Goal: Information Seeking & Learning: Learn about a topic

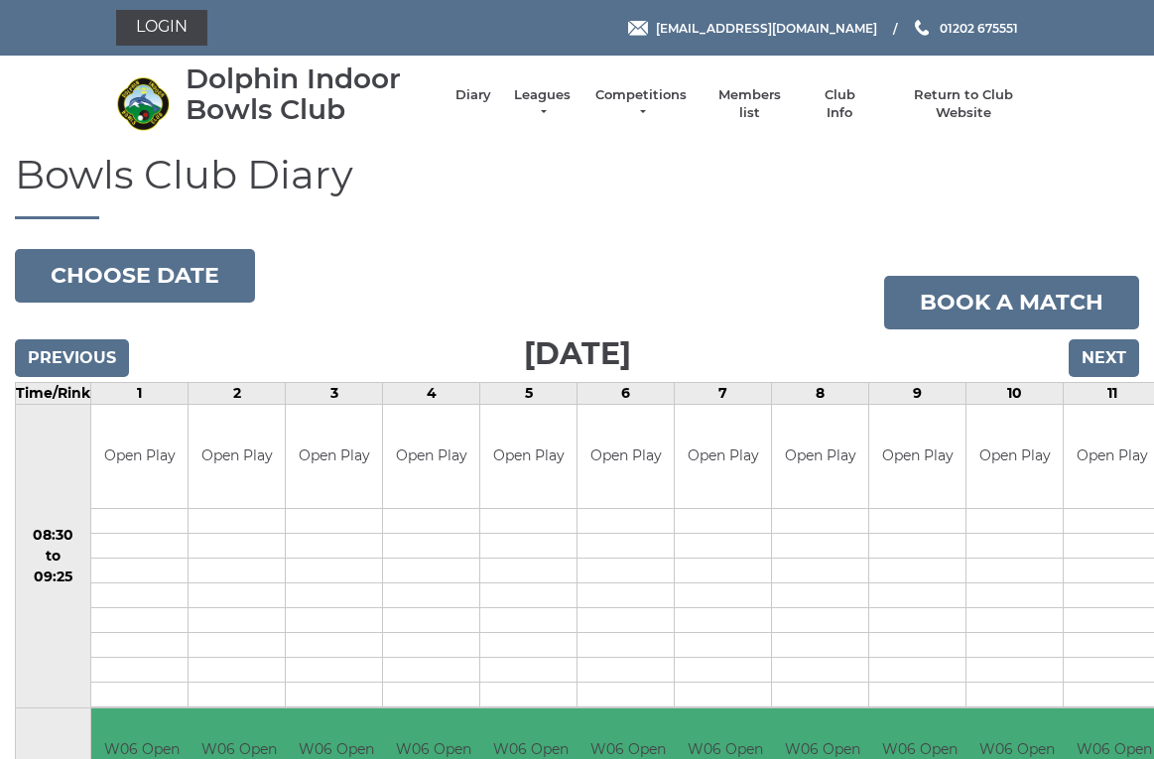
scroll to position [5, 0]
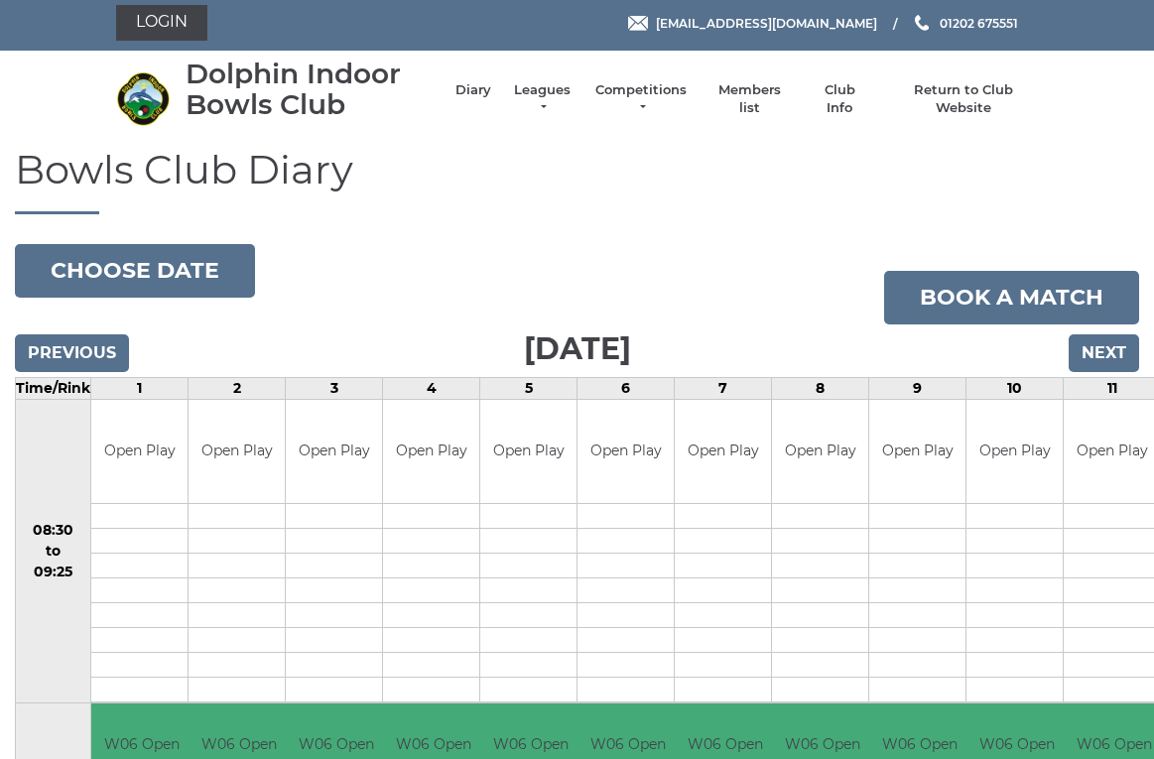
click at [646, 96] on link "Competitions" at bounding box center [640, 99] width 95 height 36
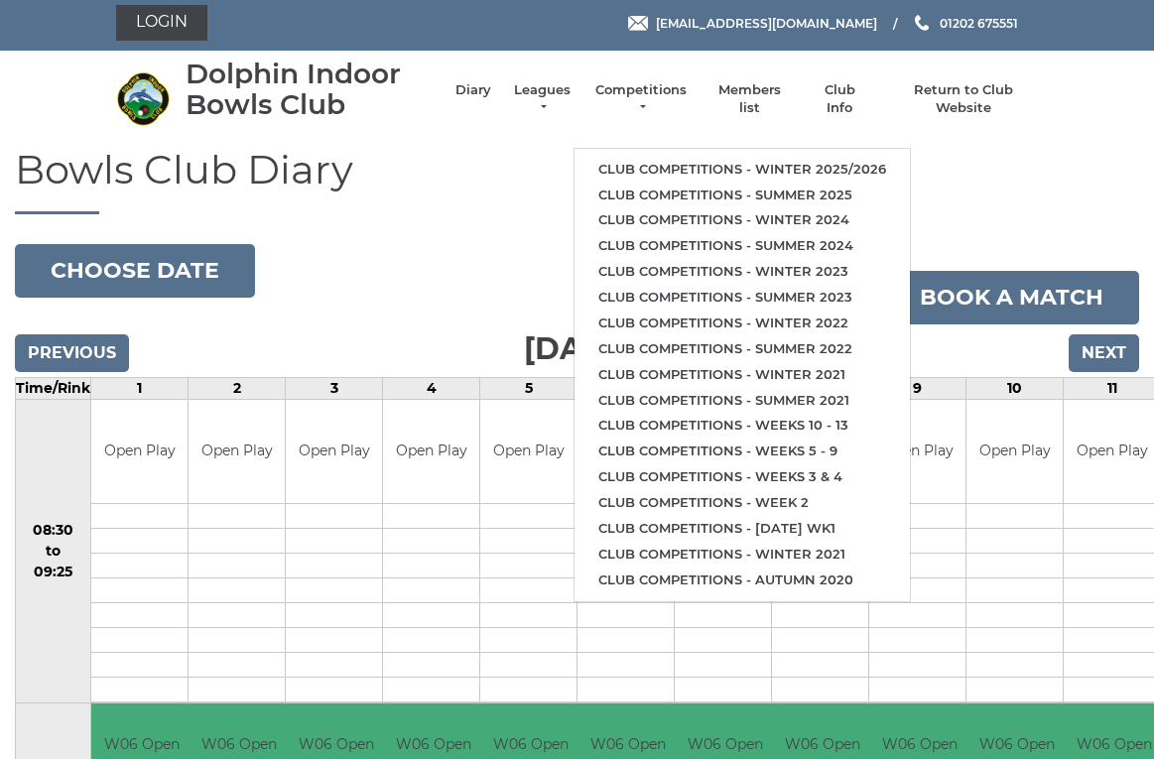
click at [745, 157] on link "Club competitions - Winter 2025/2026" at bounding box center [741, 170] width 335 height 26
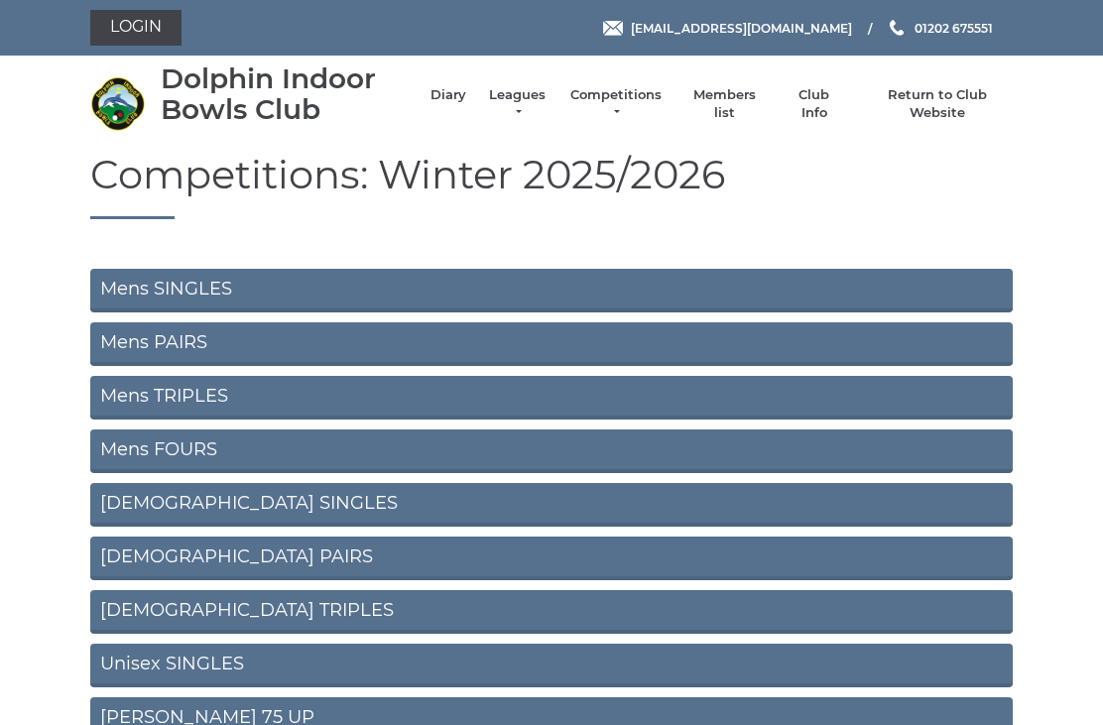
click at [188, 274] on link "Mens SINGLES" at bounding box center [551, 291] width 923 height 44
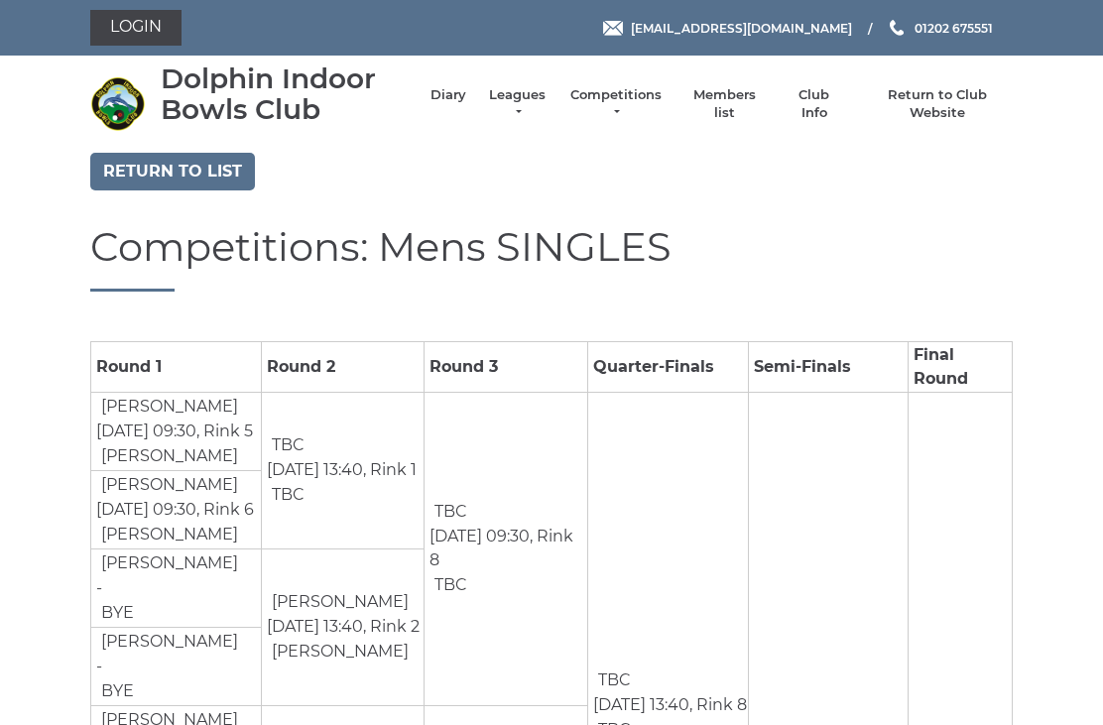
click at [184, 153] on link "Return to list" at bounding box center [172, 172] width 165 height 38
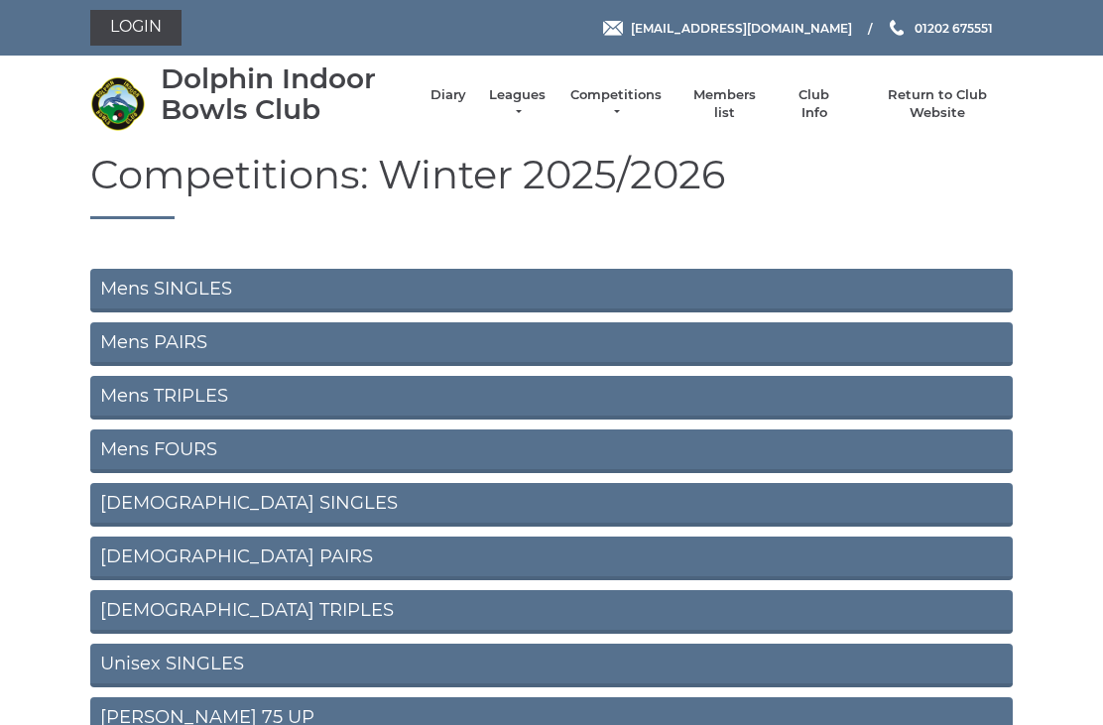
click at [188, 328] on link "Mens PAIRS" at bounding box center [551, 344] width 923 height 44
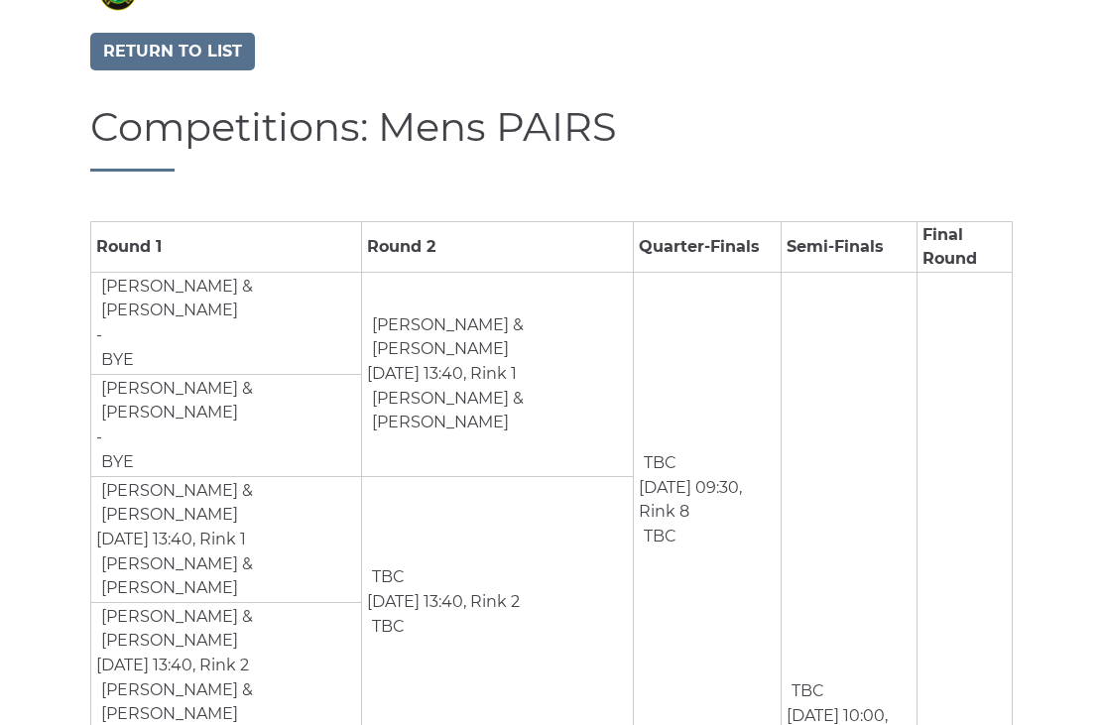
scroll to position [119, 0]
click at [185, 40] on link "Return to list" at bounding box center [172, 53] width 165 height 38
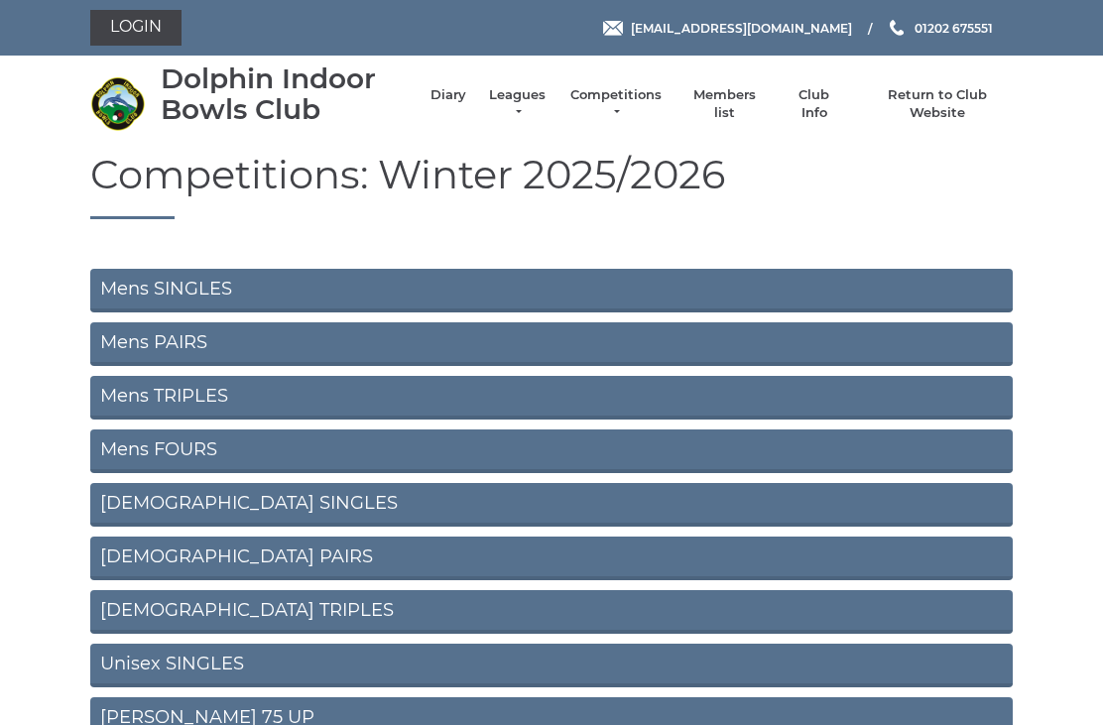
click at [204, 390] on link "Mens TRIPLES" at bounding box center [551, 398] width 923 height 44
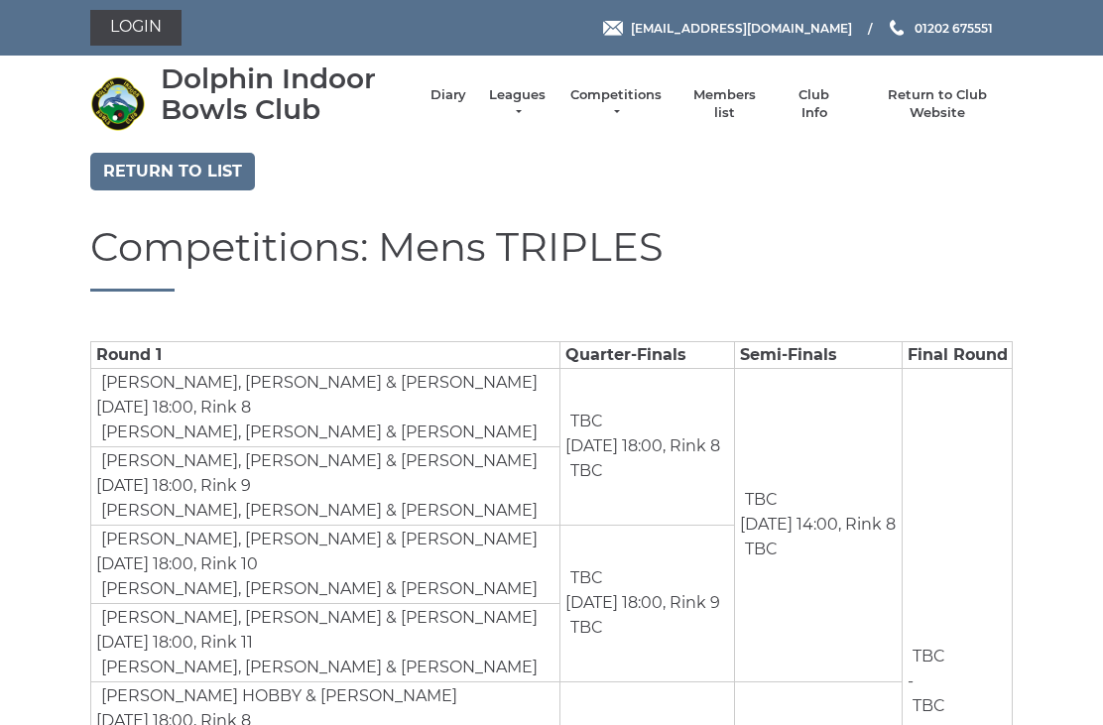
click at [198, 160] on link "Return to list" at bounding box center [172, 172] width 165 height 38
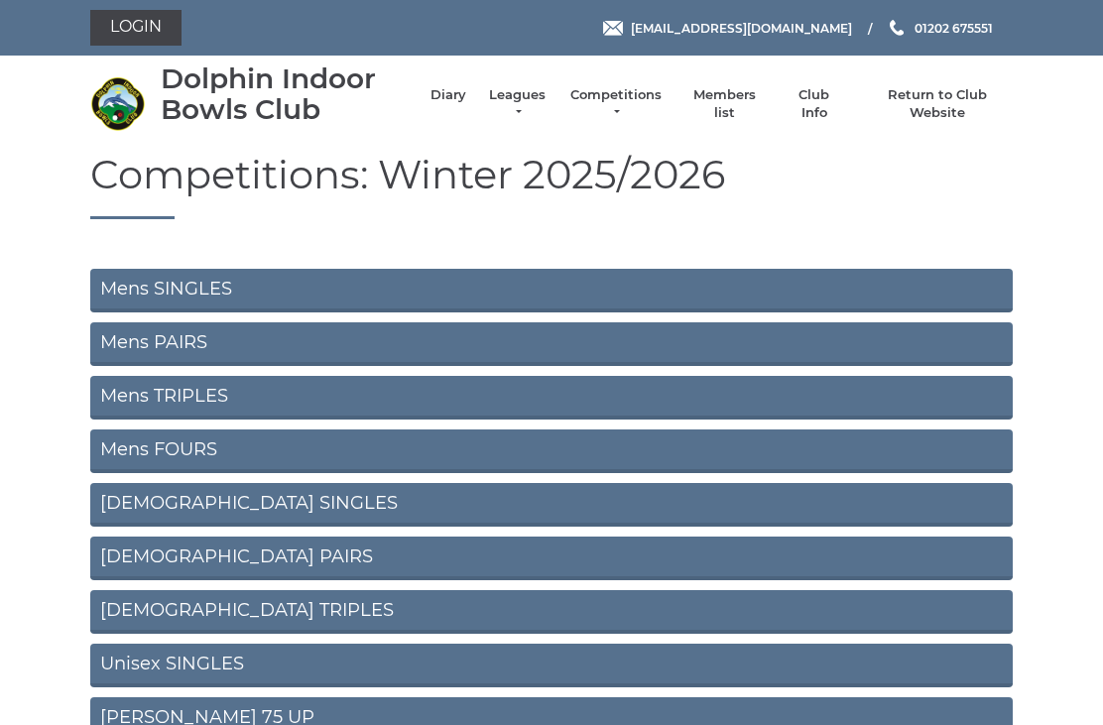
click at [211, 442] on link "Mens FOURS" at bounding box center [551, 452] width 923 height 44
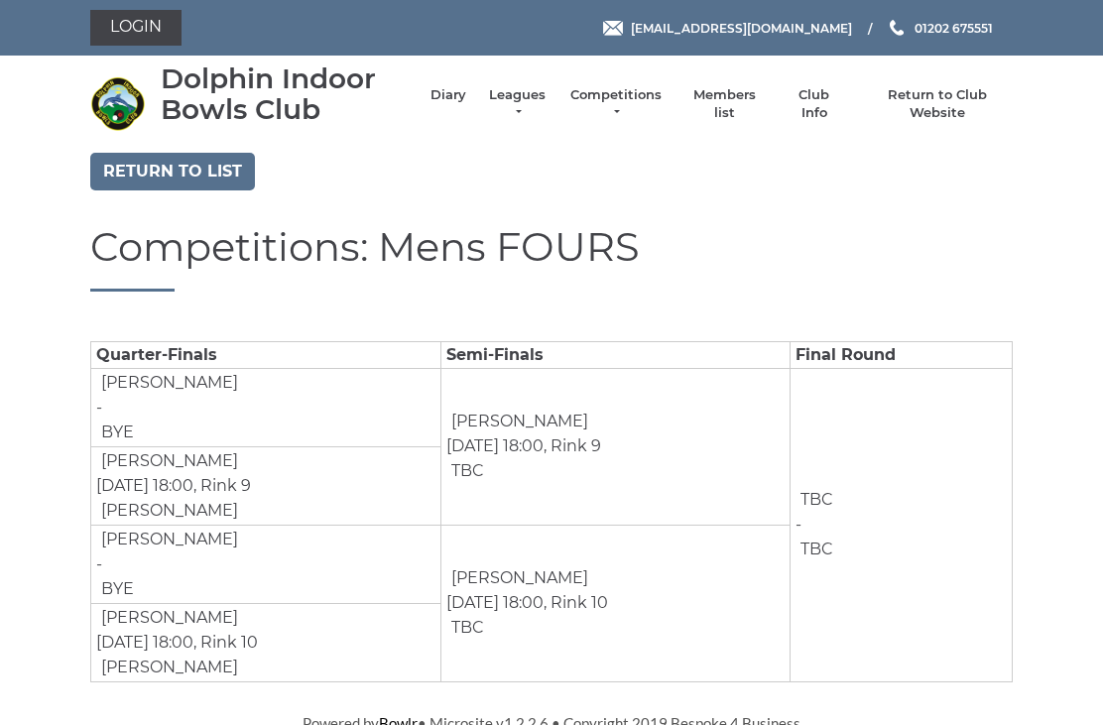
click at [187, 157] on link "Return to list" at bounding box center [172, 172] width 165 height 38
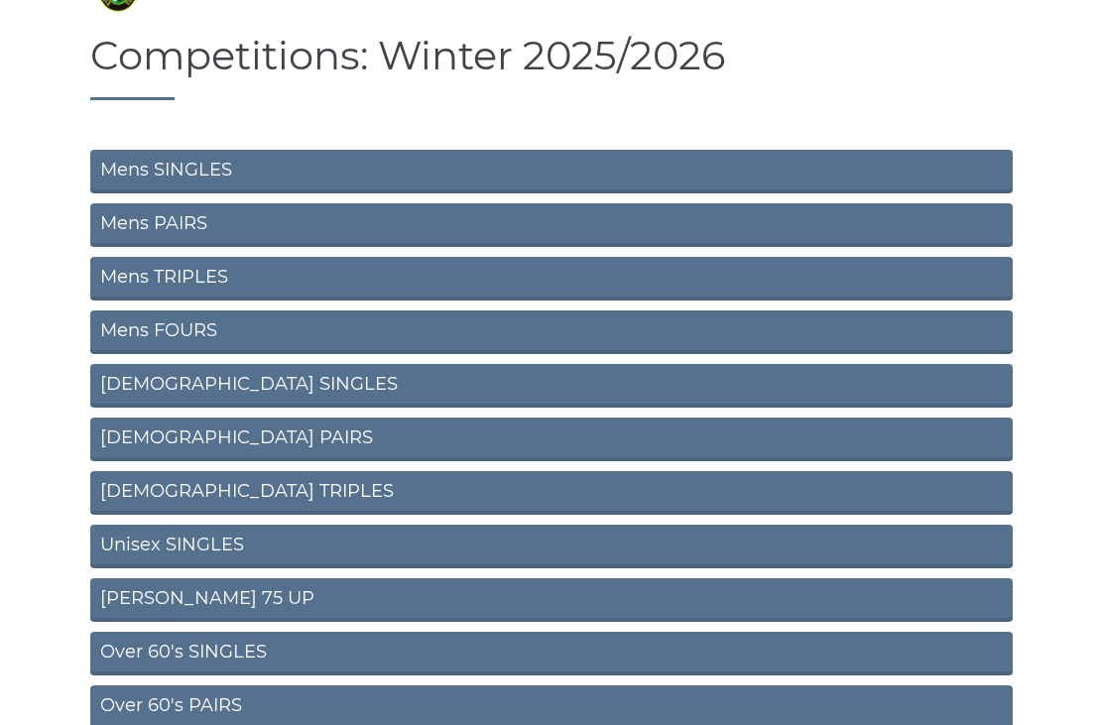
scroll to position [118, 0]
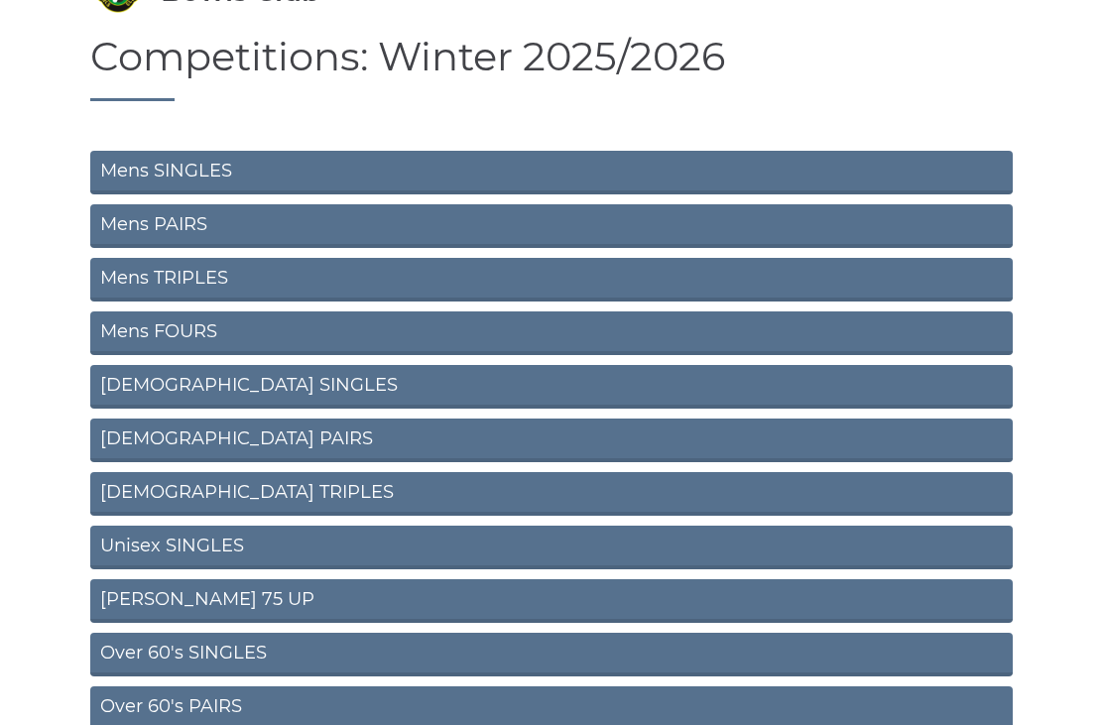
click at [207, 541] on link "Unisex SINGLES" at bounding box center [551, 548] width 923 height 44
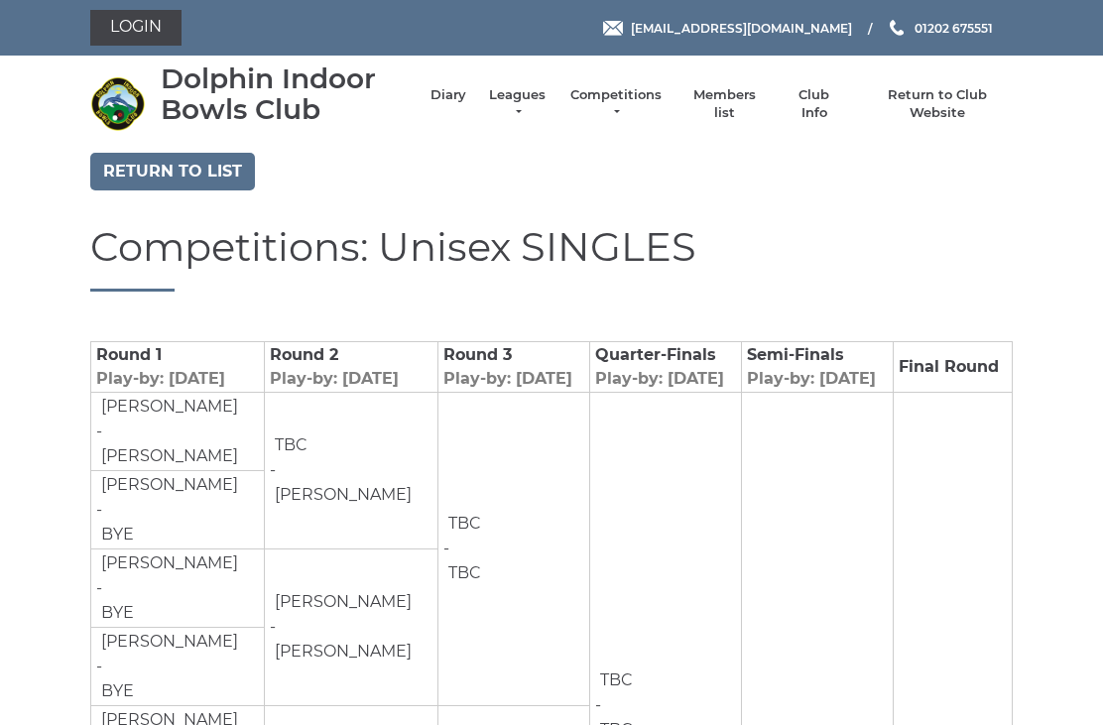
click at [211, 155] on link "Return to list" at bounding box center [172, 172] width 165 height 38
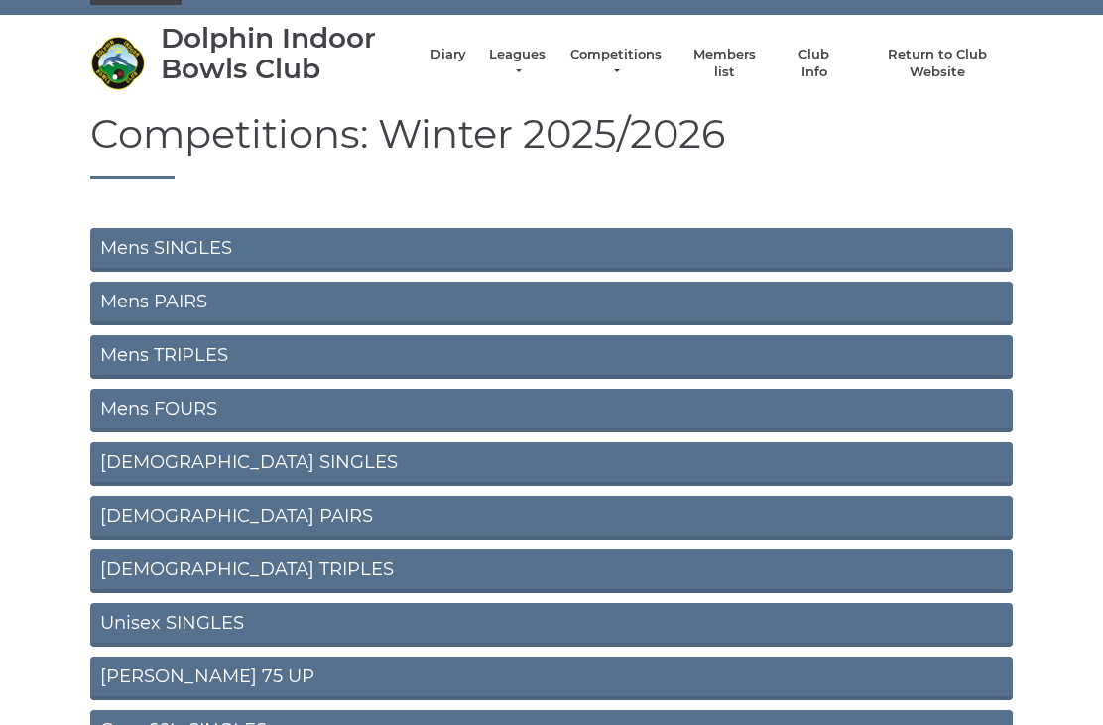
scroll to position [41, 0]
click at [223, 671] on link "[PERSON_NAME] 75 UP" at bounding box center [551, 679] width 923 height 44
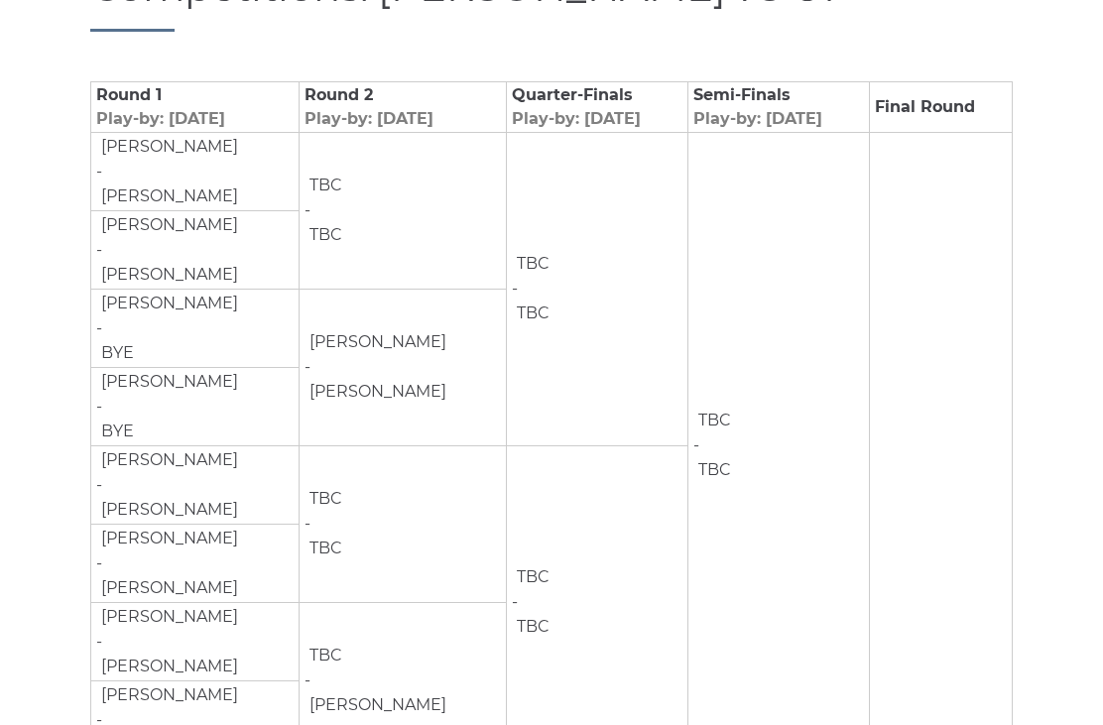
scroll to position [260, 0]
click at [841, 525] on td "TBC - TBC" at bounding box center [779, 445] width 182 height 627
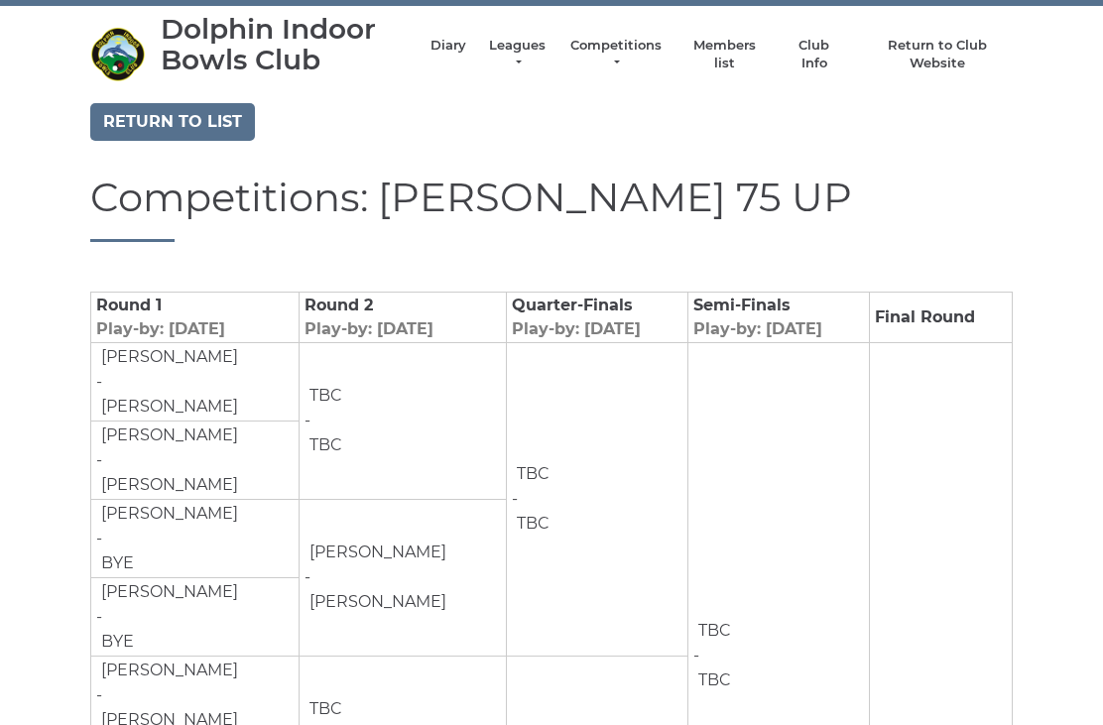
scroll to position [45, 0]
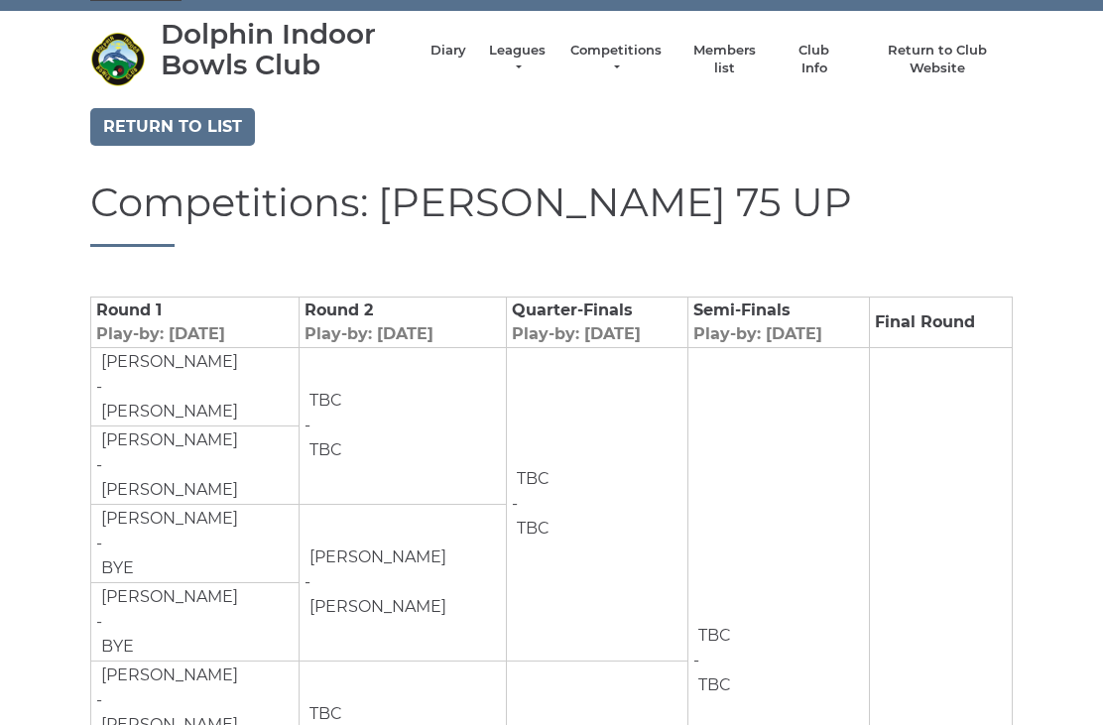
click at [210, 124] on link "Return to list" at bounding box center [172, 127] width 165 height 38
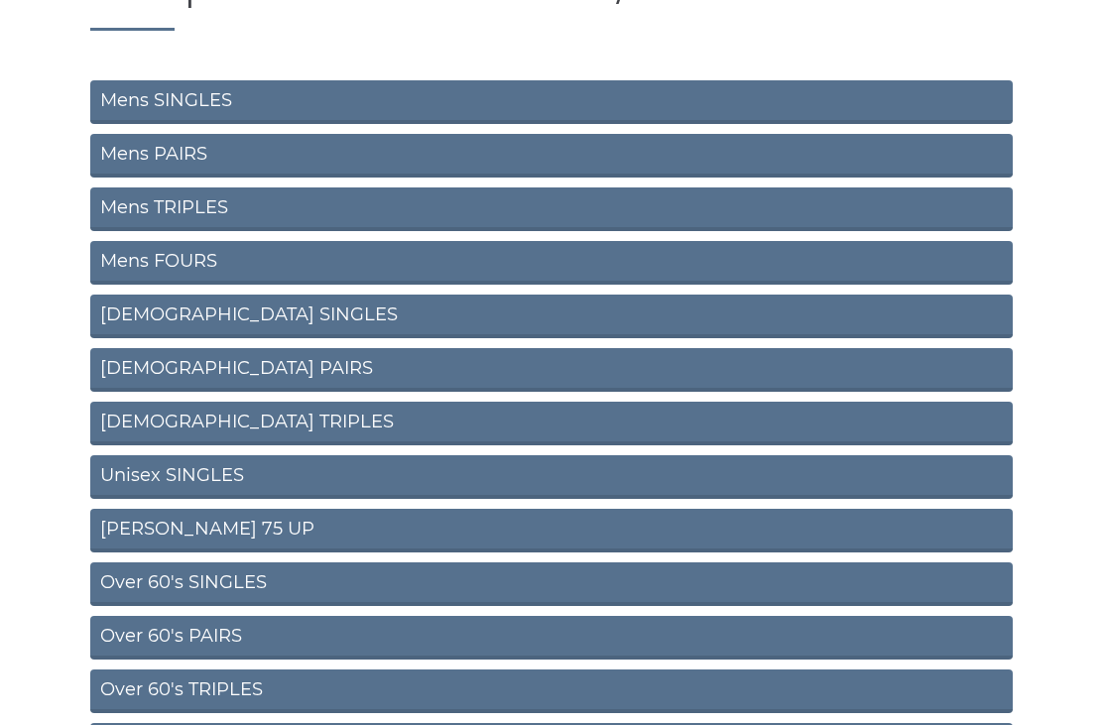
scroll to position [190, 0]
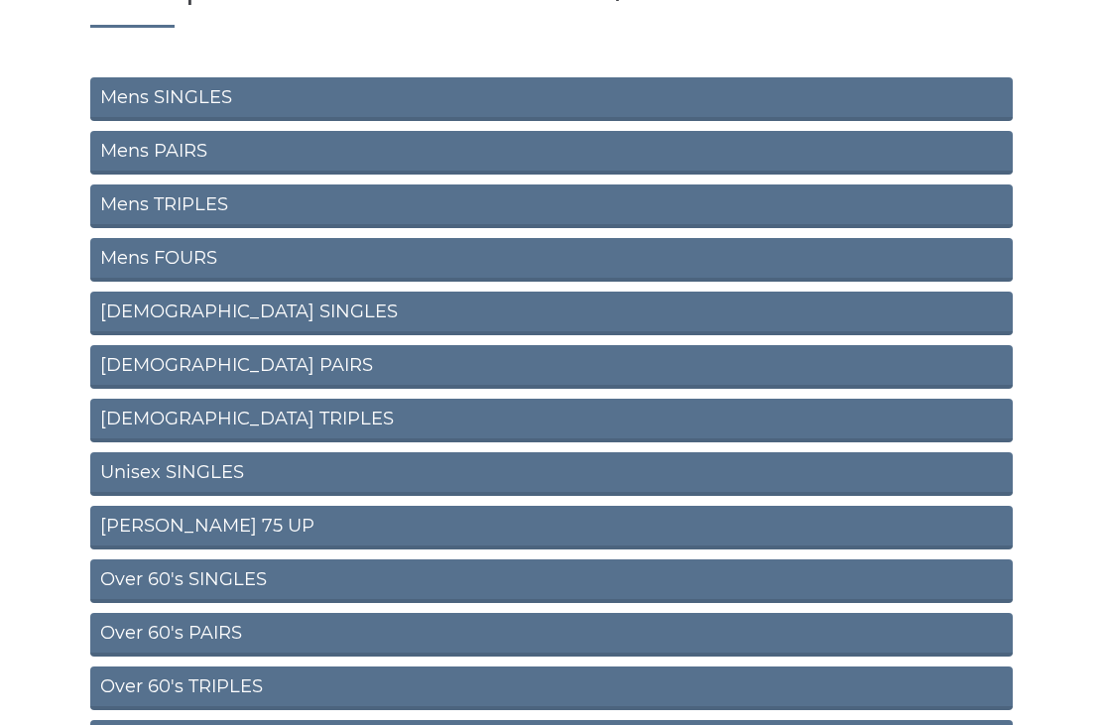
click at [235, 575] on link "Over 60's SINGLES" at bounding box center [551, 583] width 923 height 44
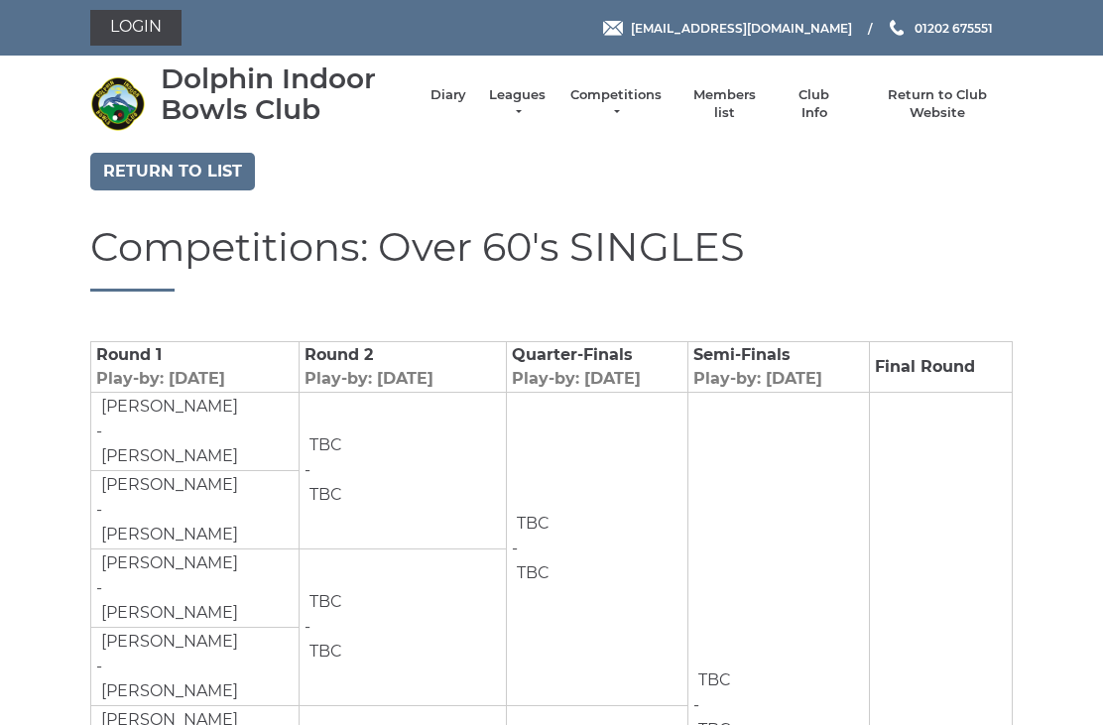
click at [225, 160] on link "Return to list" at bounding box center [172, 172] width 165 height 38
